Goal: Entertainment & Leisure: Consume media (video, audio)

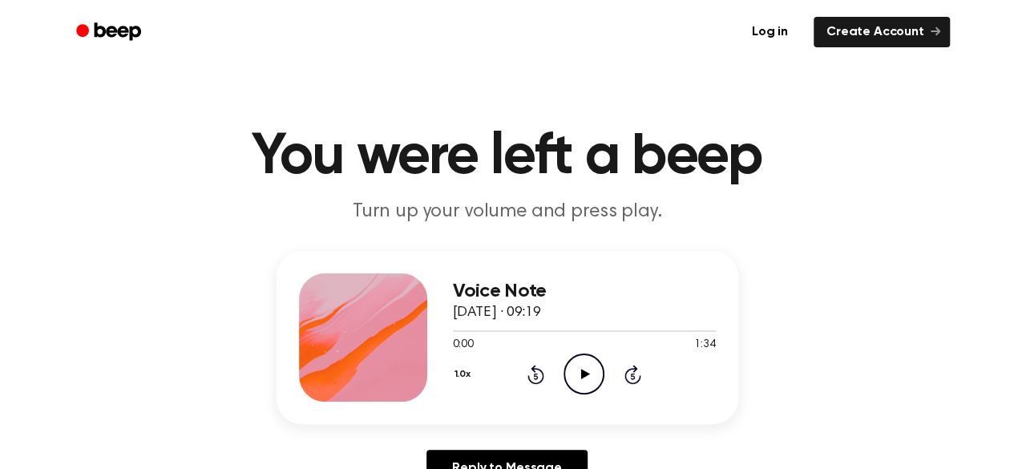
click at [587, 375] on icon at bounding box center [585, 374] width 9 height 10
click at [584, 370] on icon "Play Audio" at bounding box center [584, 374] width 41 height 41
click at [585, 373] on icon at bounding box center [585, 374] width 9 height 10
click at [584, 378] on icon "Play Audio" at bounding box center [584, 374] width 41 height 41
click at [588, 374] on icon "Play Audio" at bounding box center [584, 374] width 41 height 41
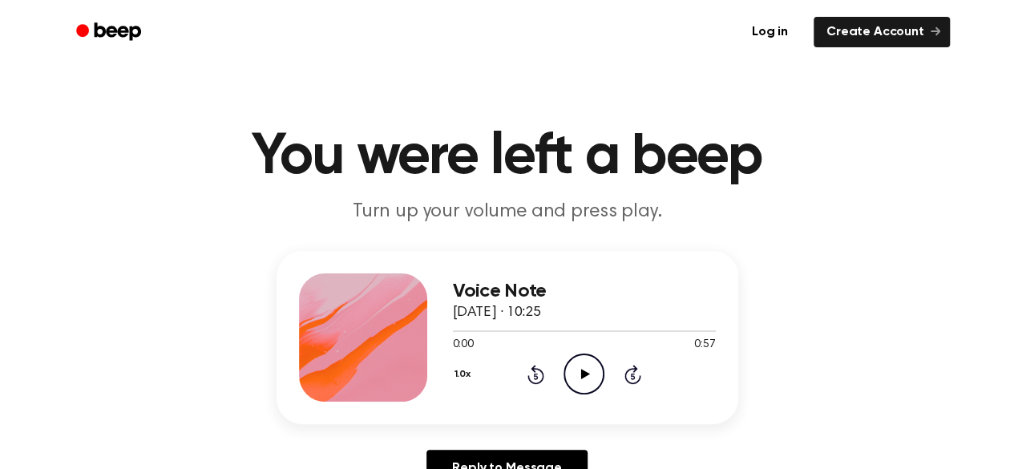
click at [579, 371] on icon "Play Audio" at bounding box center [584, 374] width 41 height 41
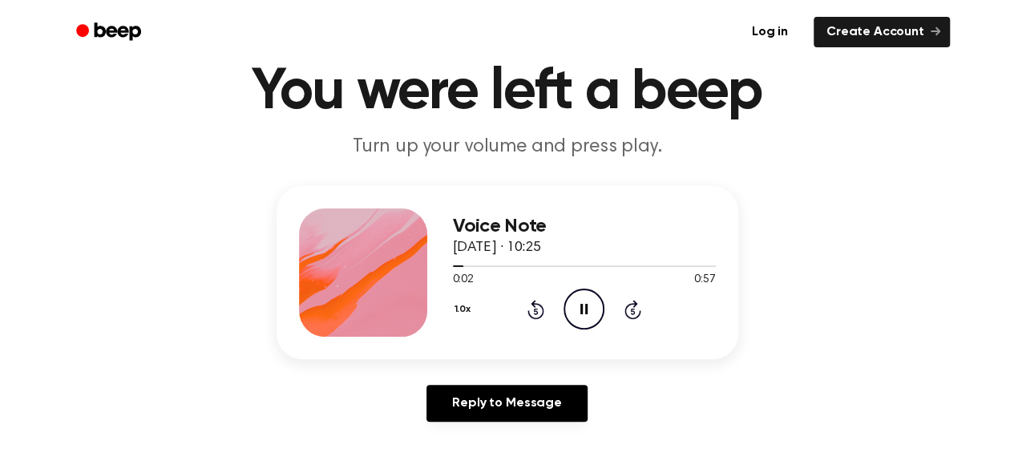
scroll to position [80, 0]
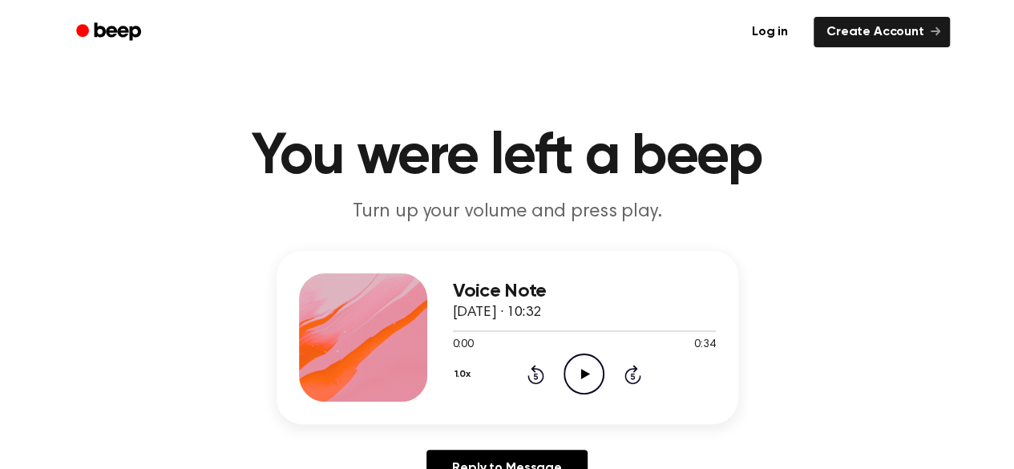
click at [588, 371] on icon "Play Audio" at bounding box center [584, 374] width 41 height 41
click at [577, 371] on icon "Play Audio" at bounding box center [584, 374] width 41 height 41
click at [586, 370] on icon "Play Audio" at bounding box center [584, 374] width 41 height 41
click at [579, 372] on icon "Pause Audio" at bounding box center [584, 374] width 41 height 41
click at [592, 378] on icon "Play Audio" at bounding box center [584, 374] width 41 height 41
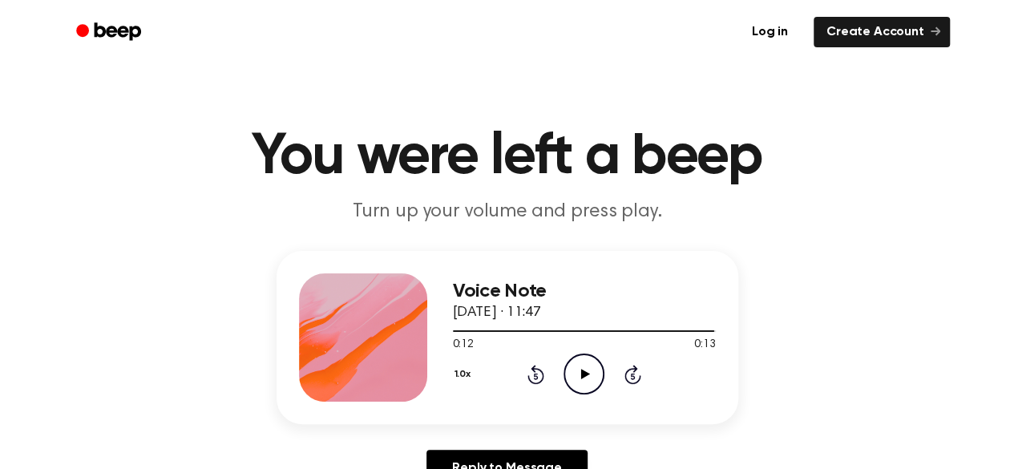
click at [588, 378] on icon "Play Audio" at bounding box center [584, 374] width 41 height 41
click at [579, 373] on icon "Play Audio" at bounding box center [584, 374] width 41 height 41
click at [580, 370] on icon "Play Audio" at bounding box center [584, 374] width 41 height 41
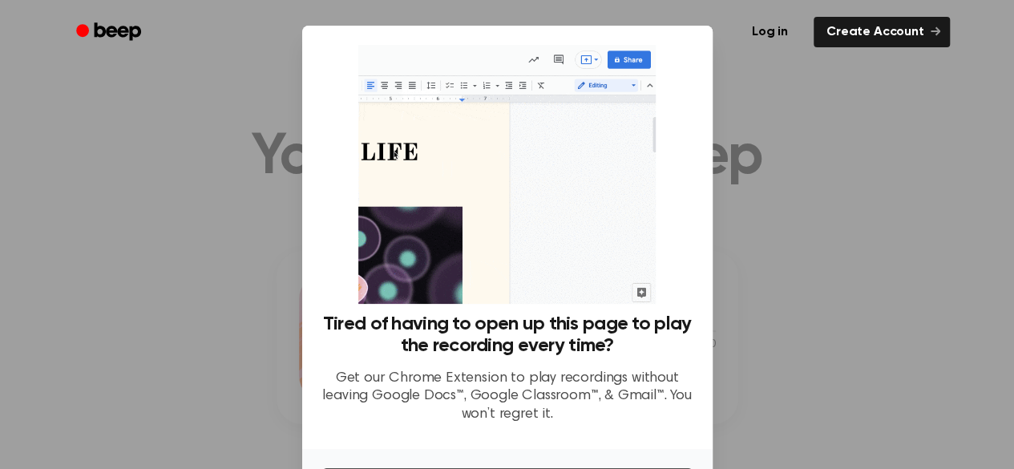
scroll to position [114, 0]
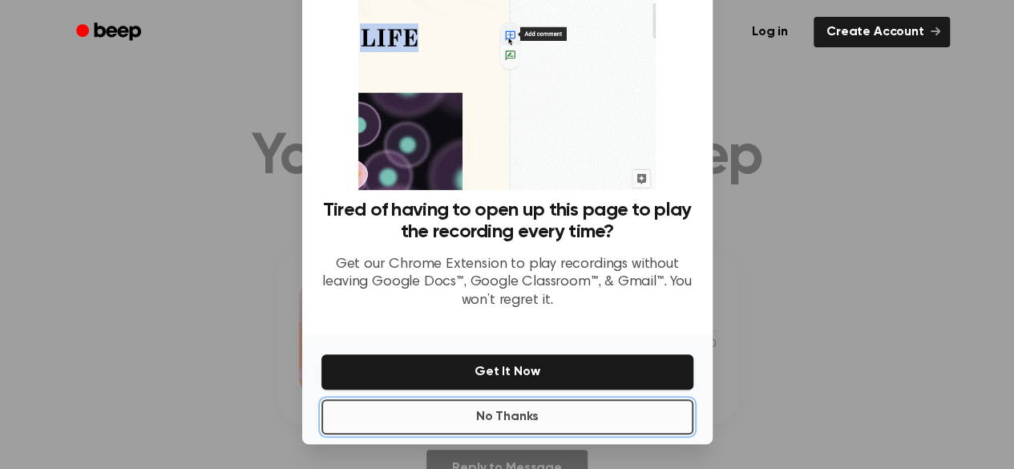
click at [513, 422] on button "No Thanks" at bounding box center [507, 416] width 372 height 35
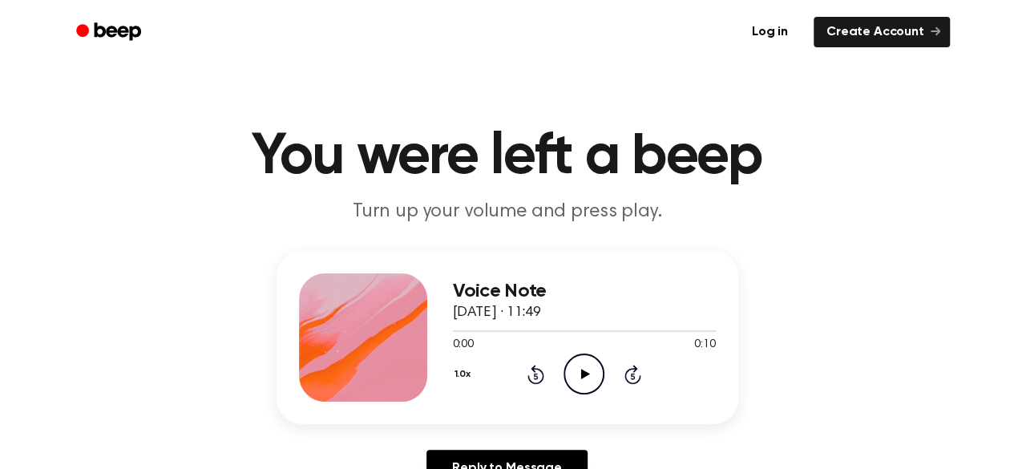
click at [585, 382] on icon "Play Audio" at bounding box center [584, 374] width 41 height 41
click at [581, 371] on icon at bounding box center [585, 374] width 9 height 10
click at [587, 382] on icon "Play Audio" at bounding box center [584, 374] width 41 height 41
click at [583, 369] on icon "Play Audio" at bounding box center [584, 374] width 41 height 41
click at [587, 367] on icon "Play Audio" at bounding box center [584, 374] width 41 height 41
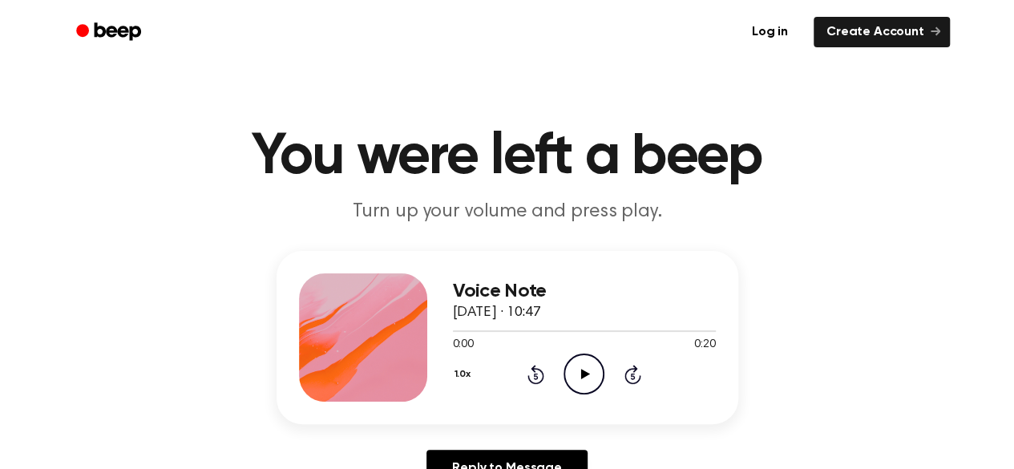
click at [585, 373] on icon at bounding box center [585, 374] width 9 height 10
click at [588, 374] on icon at bounding box center [585, 374] width 9 height 10
